Goal: Task Accomplishment & Management: Use online tool/utility

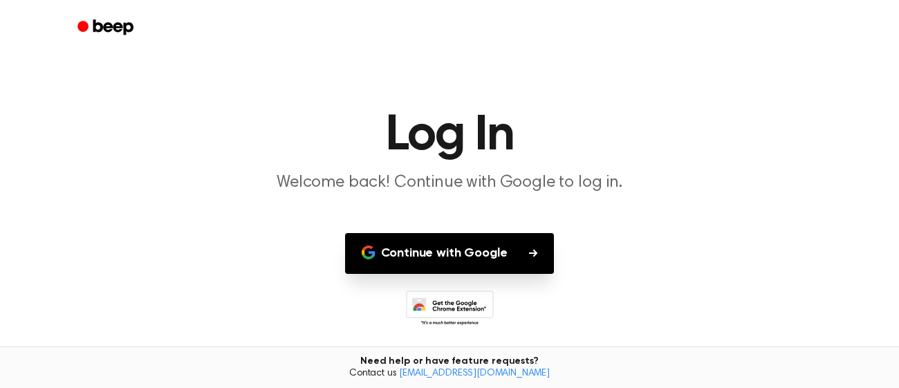
click at [539, 255] on button "Continue with Google" at bounding box center [449, 253] width 209 height 41
click at [535, 241] on button "Continue with Google" at bounding box center [449, 253] width 209 height 41
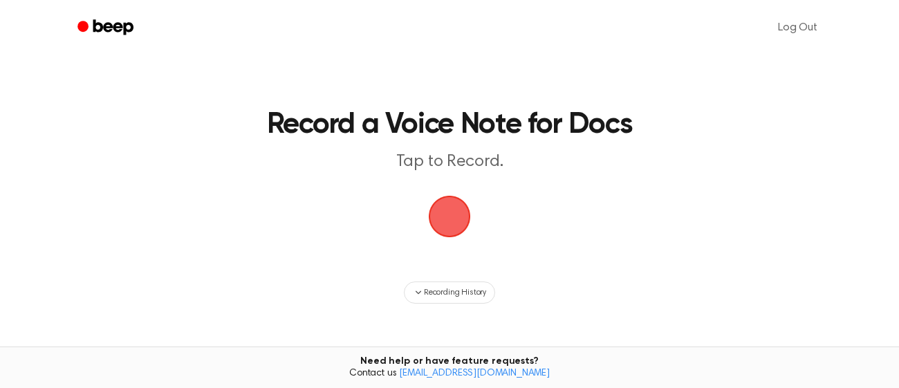
click at [444, 216] on span "button" at bounding box center [449, 216] width 62 height 62
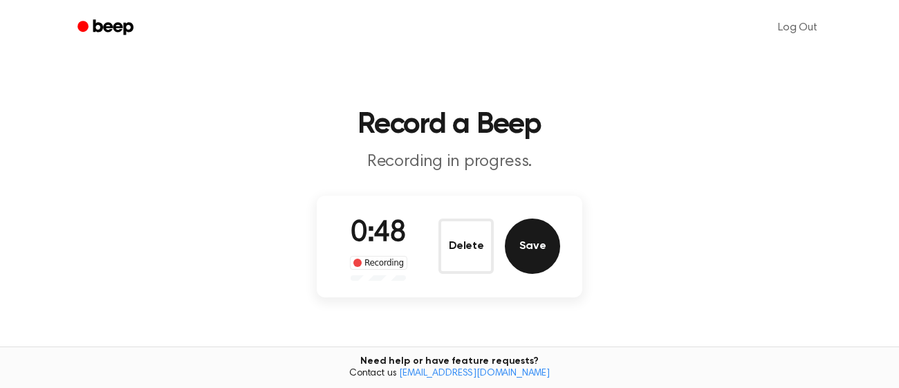
drag, startPoint x: 529, startPoint y: 260, endPoint x: 542, endPoint y: 245, distance: 19.6
click at [542, 245] on button "Save" at bounding box center [532, 245] width 55 height 55
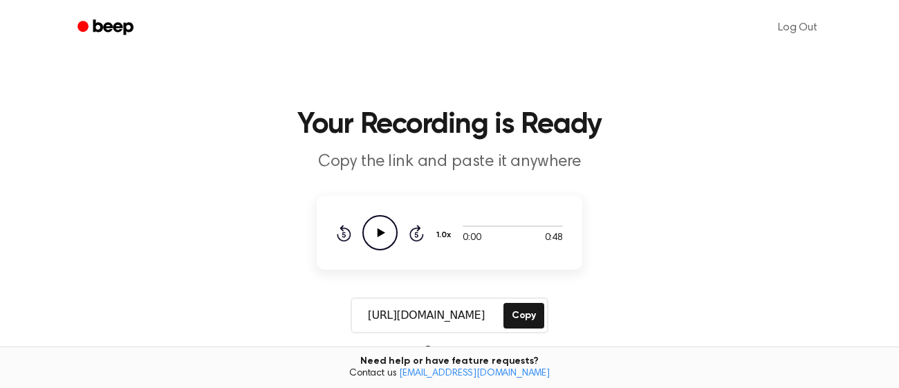
click at [377, 230] on icon at bounding box center [381, 232] width 8 height 9
click at [411, 234] on icon "Skip 5 seconds" at bounding box center [416, 233] width 15 height 18
click at [746, 22] on button "Record" at bounding box center [723, 27] width 64 height 29
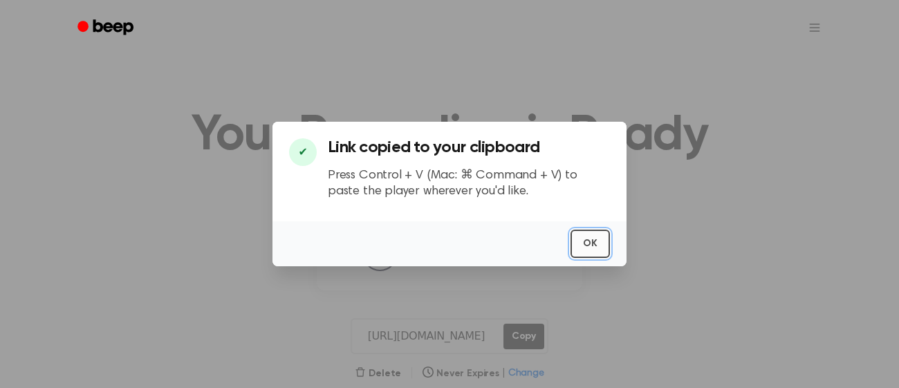
click at [578, 245] on button "OK" at bounding box center [589, 243] width 39 height 28
